Goal: Task Accomplishment & Management: Use online tool/utility

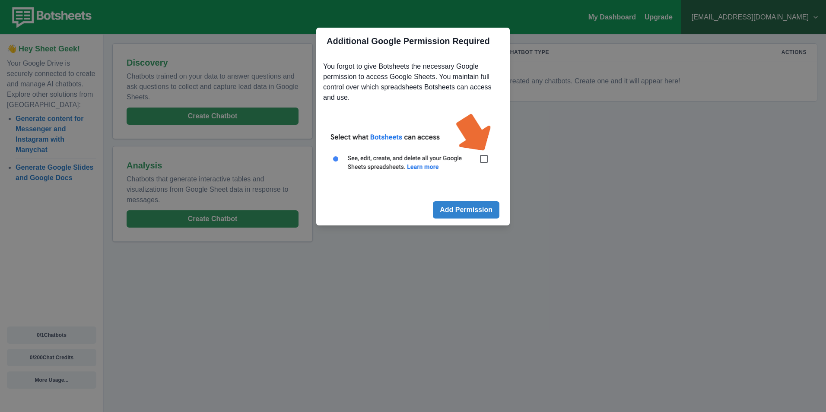
click at [486, 212] on button "Add Permission" at bounding box center [466, 209] width 66 height 17
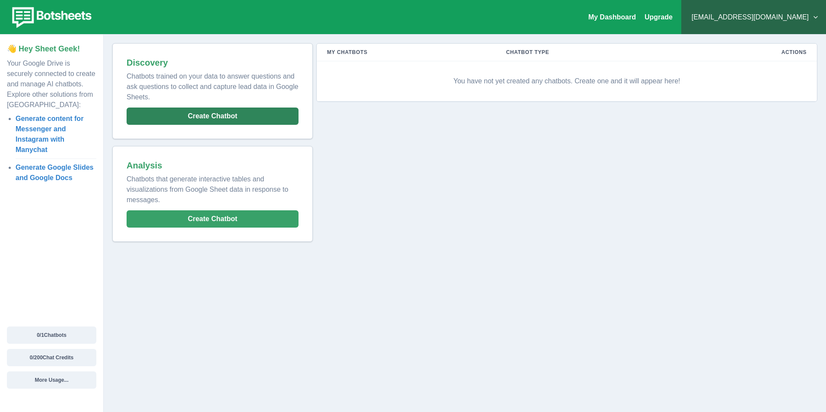
click at [278, 121] on button "Create Chatbot" at bounding box center [213, 116] width 172 height 17
